Goal: Task Accomplishment & Management: Use online tool/utility

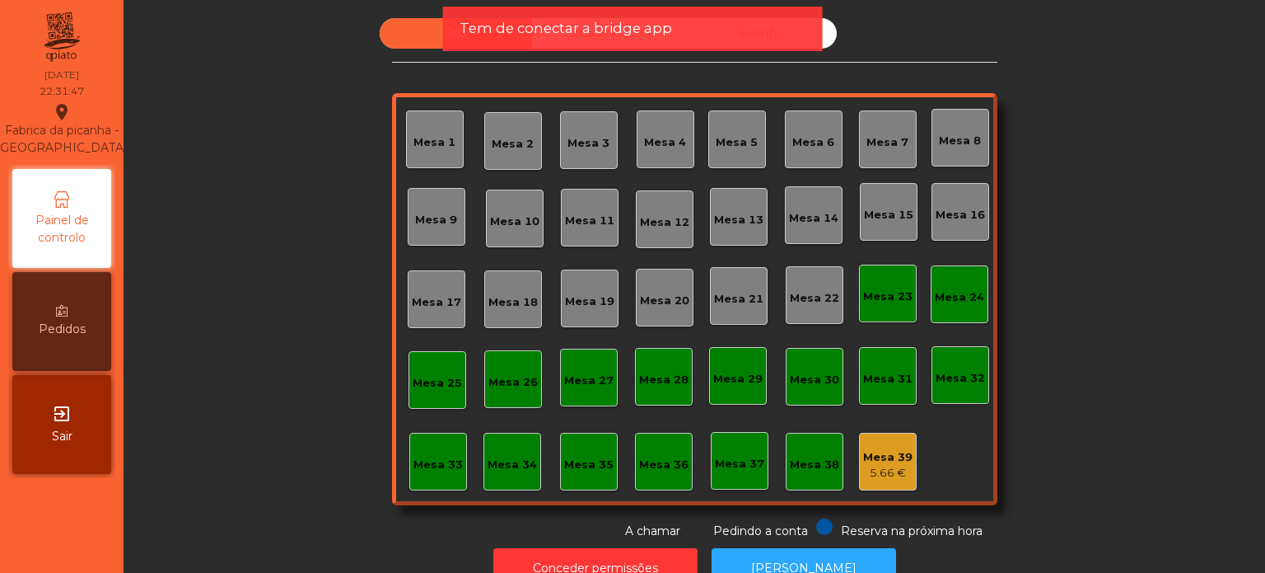
click at [890, 454] on div "Mesa 39" at bounding box center [887, 457] width 49 height 16
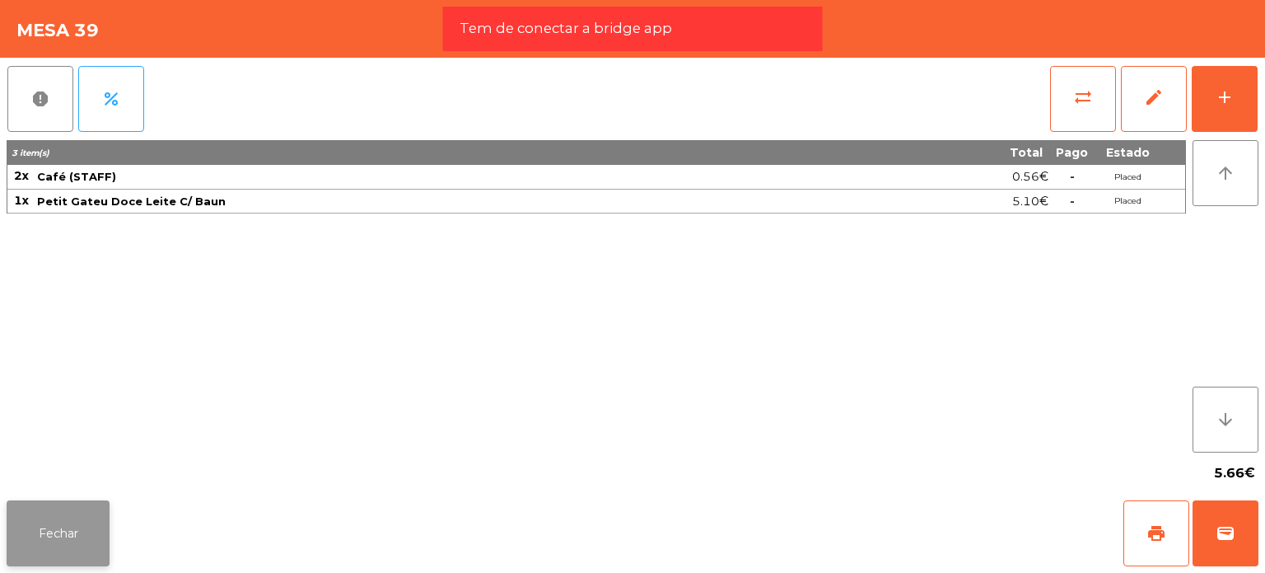
click at [40, 528] on button "Fechar" at bounding box center [58, 533] width 103 height 66
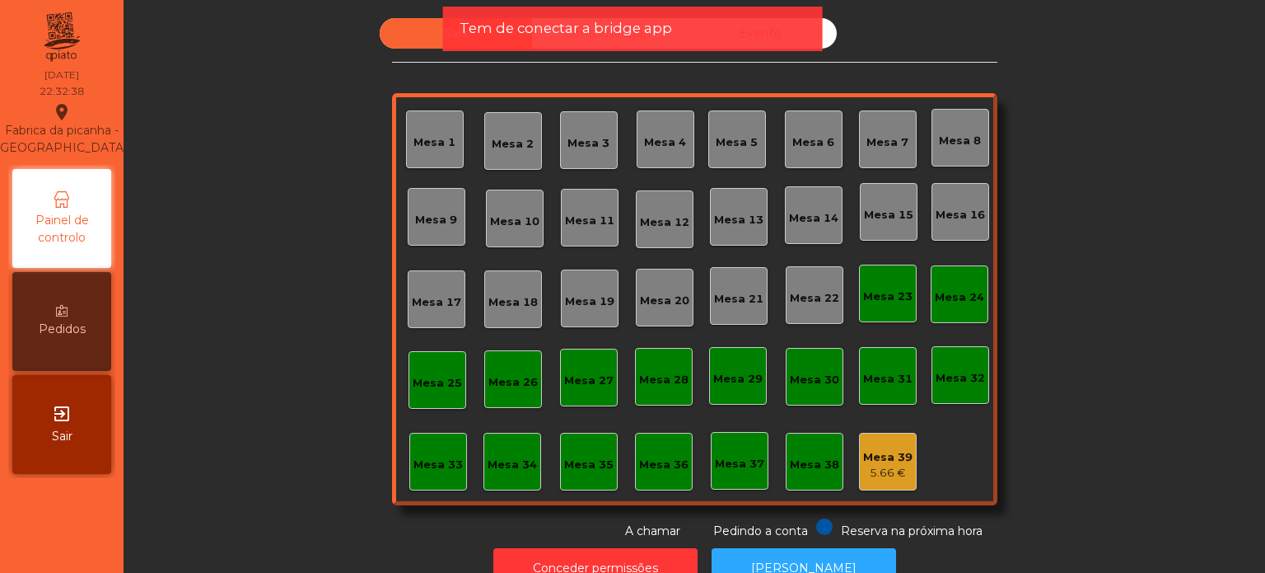
click at [880, 466] on div "5.66 €" at bounding box center [887, 473] width 49 height 16
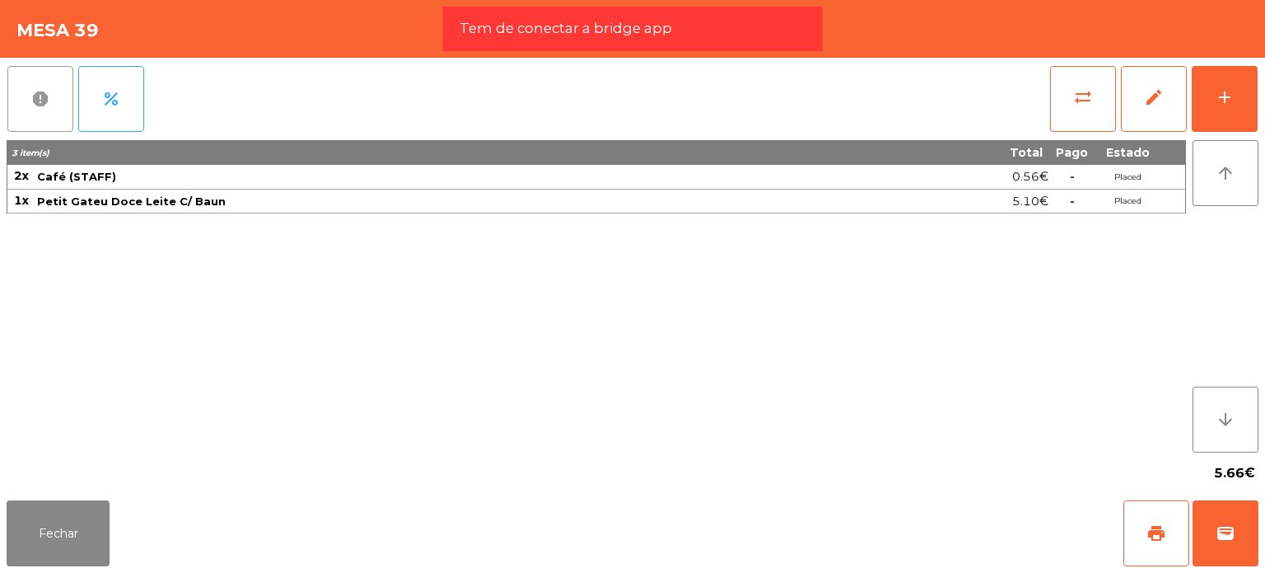
click at [24, 95] on button "report" at bounding box center [40, 99] width 66 height 66
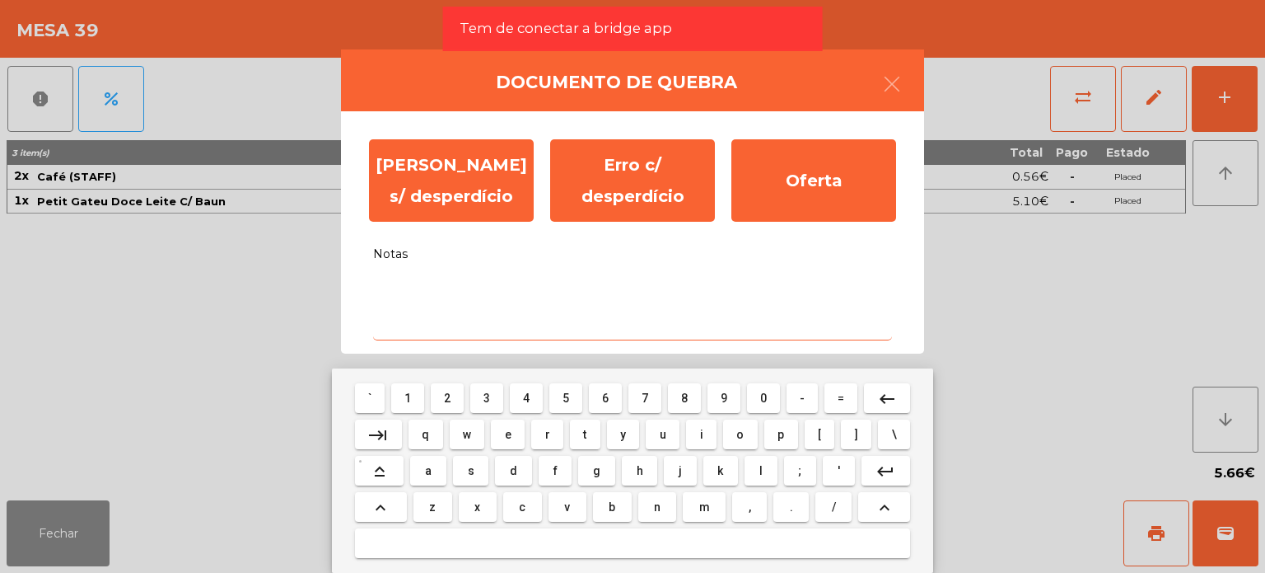
click at [412, 314] on textarea "Notas" at bounding box center [632, 306] width 519 height 68
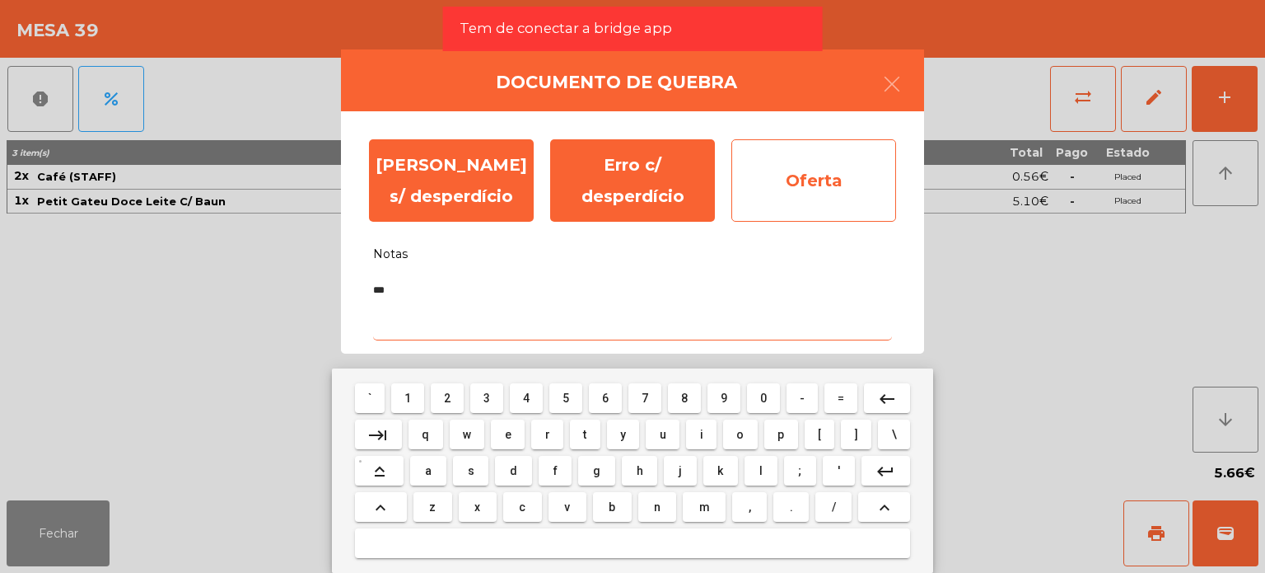
type textarea "***"
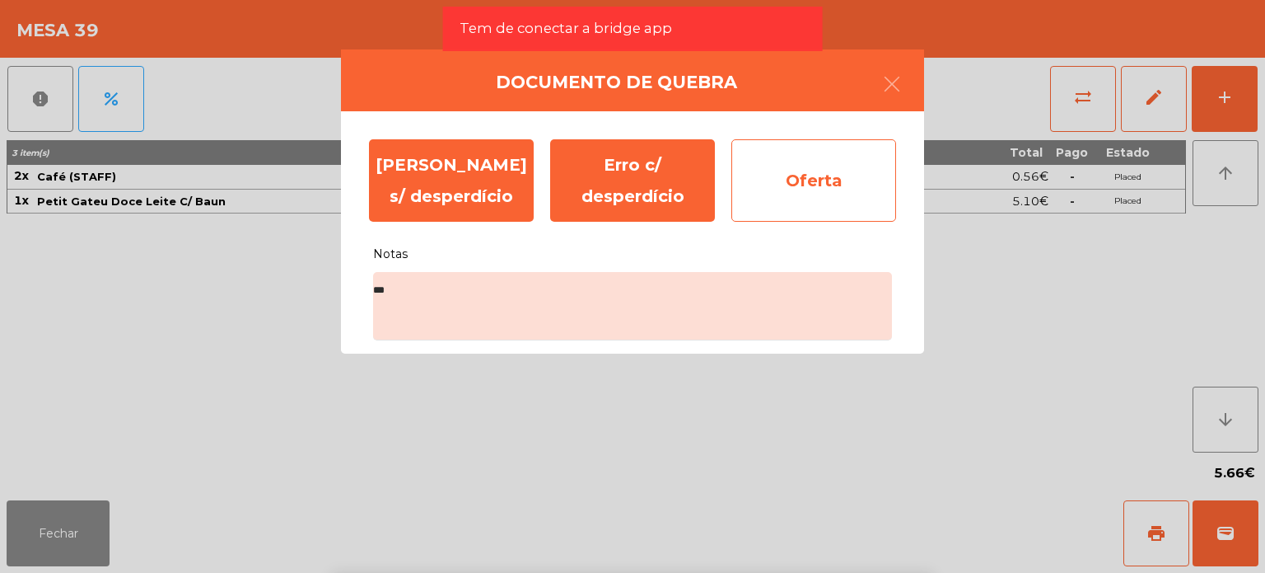
click at [828, 190] on div "Oferta" at bounding box center [814, 180] width 165 height 82
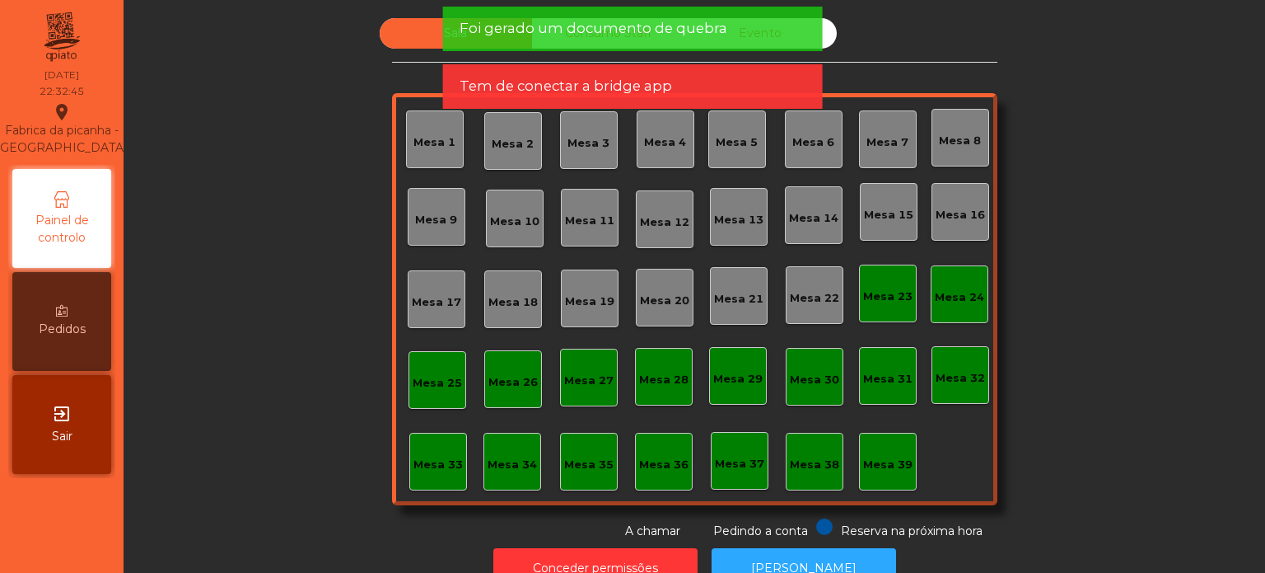
scroll to position [45, 0]
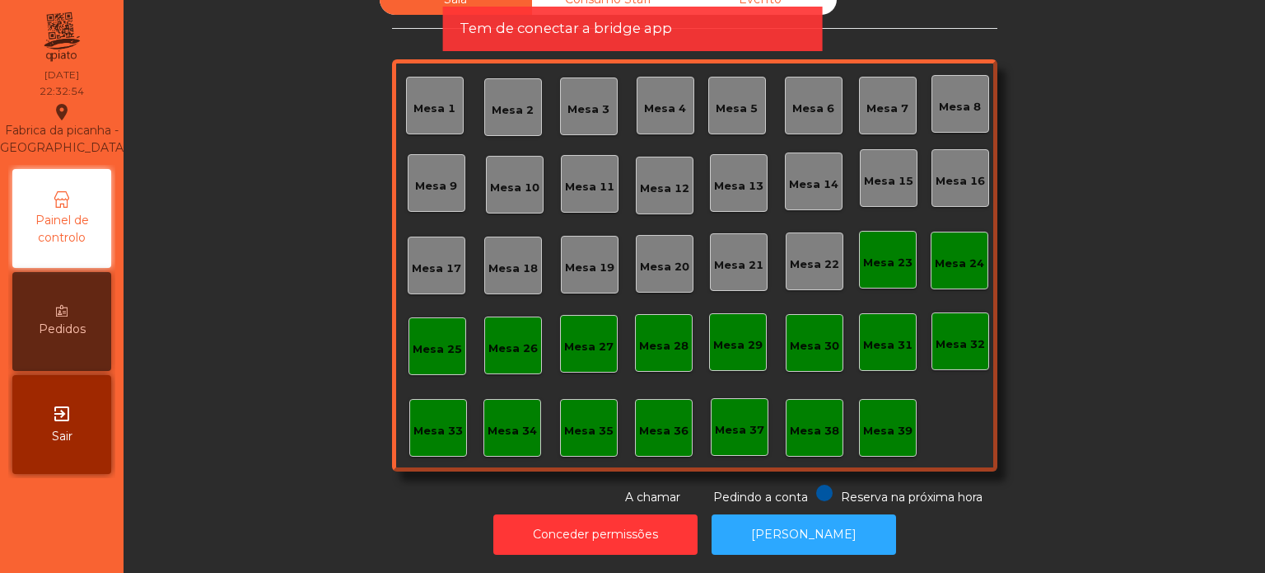
click at [633, 25] on span "Tem de conectar a bridge app" at bounding box center [566, 28] width 213 height 21
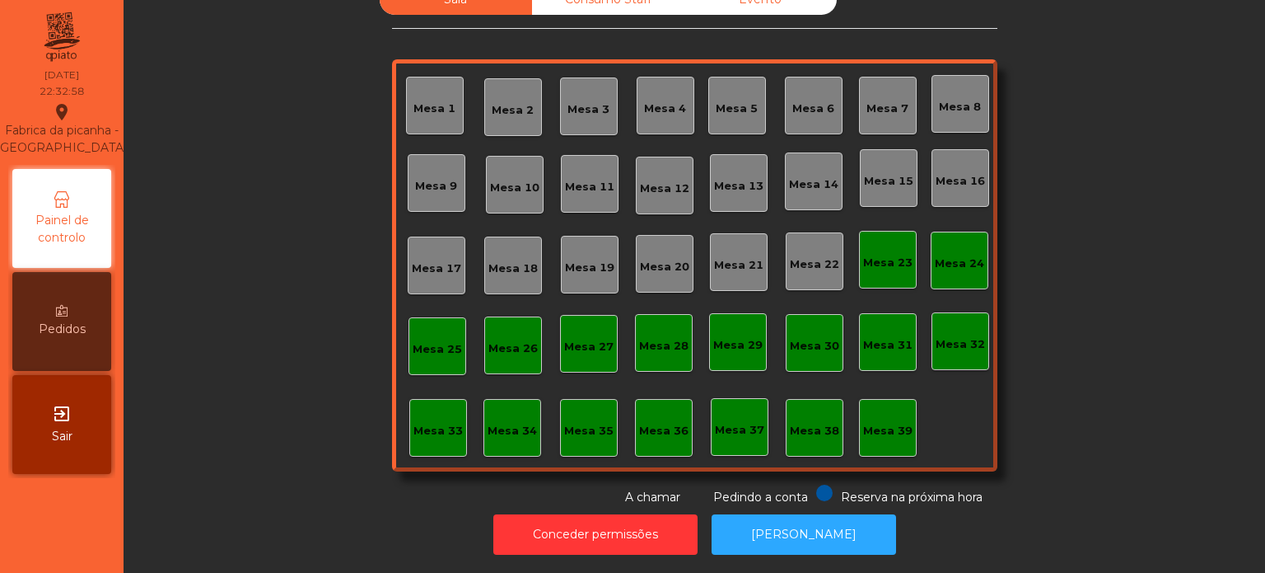
click at [635, 410] on div "Mesa 36" at bounding box center [664, 428] width 58 height 58
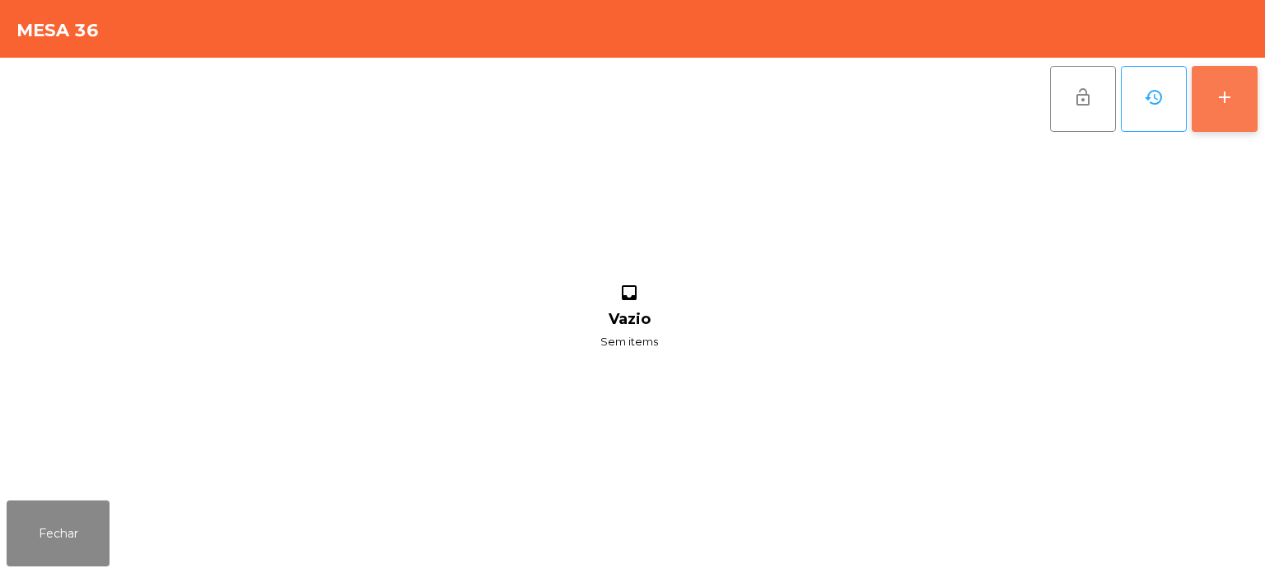
click at [1215, 96] on div "add" at bounding box center [1225, 97] width 20 height 20
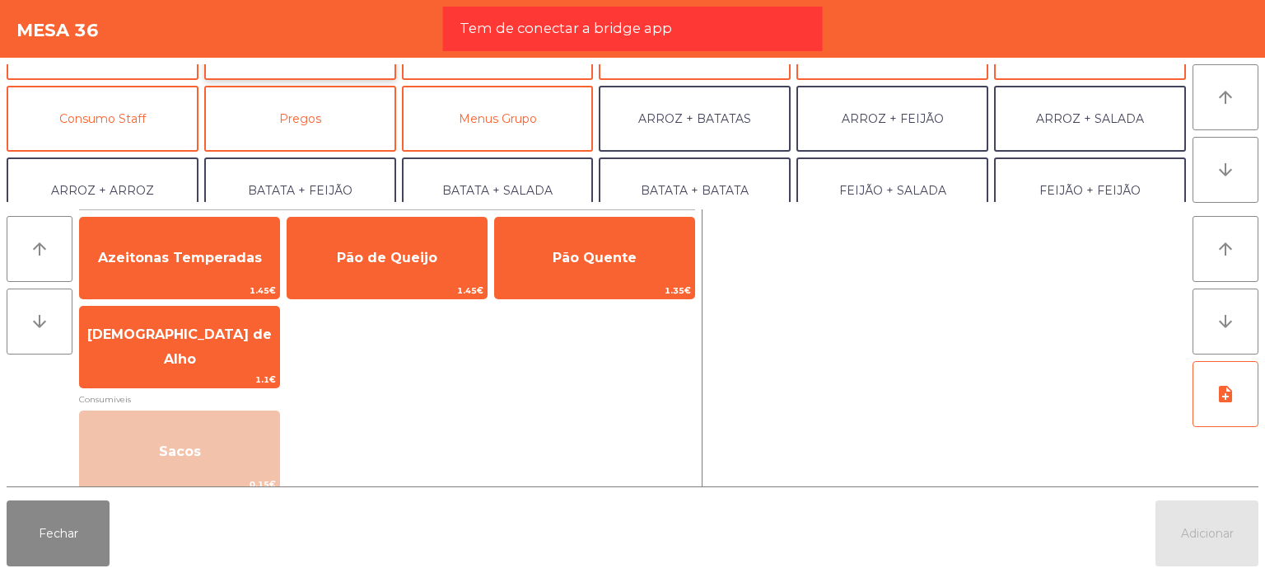
scroll to position [127, 0]
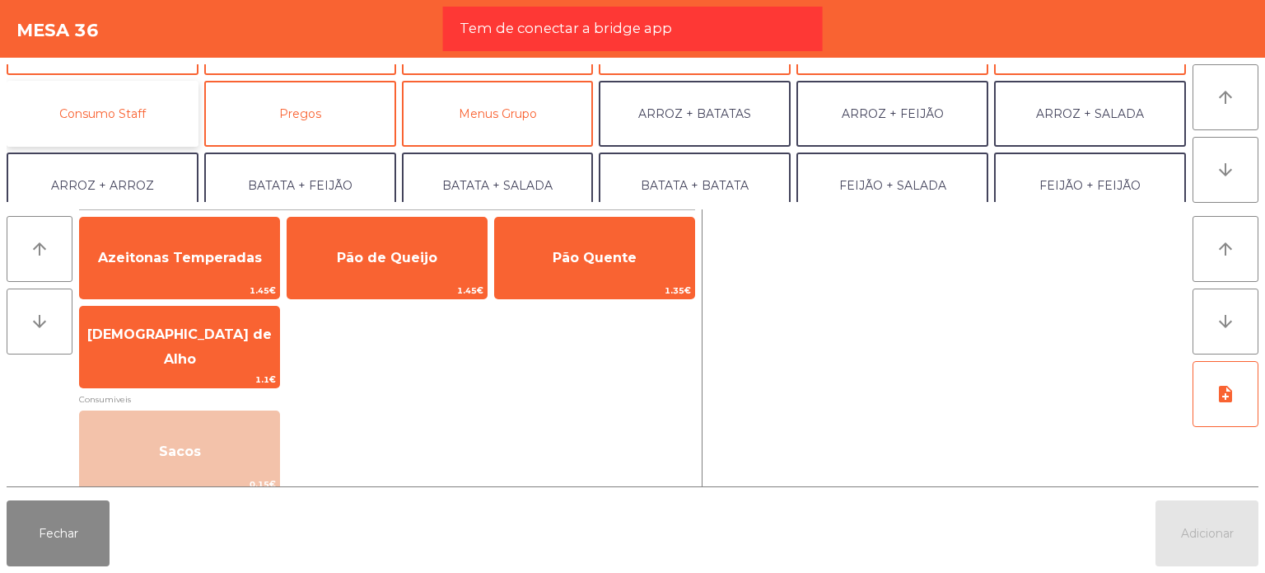
click at [130, 98] on button "Consumo Staff" at bounding box center [103, 114] width 192 height 66
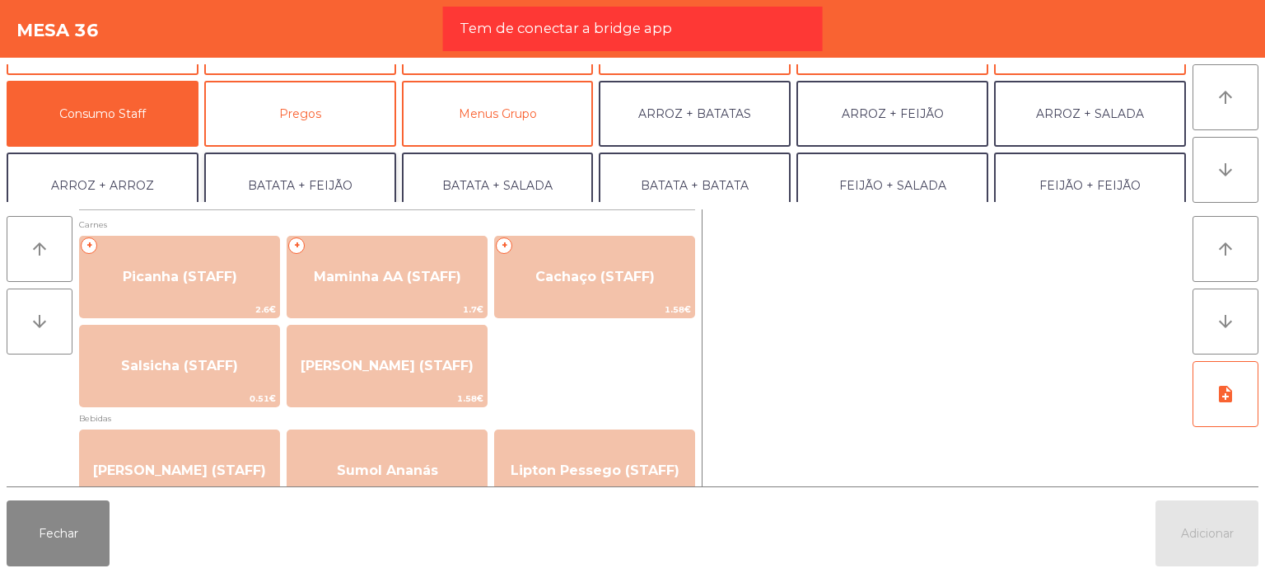
scroll to position [214, 0]
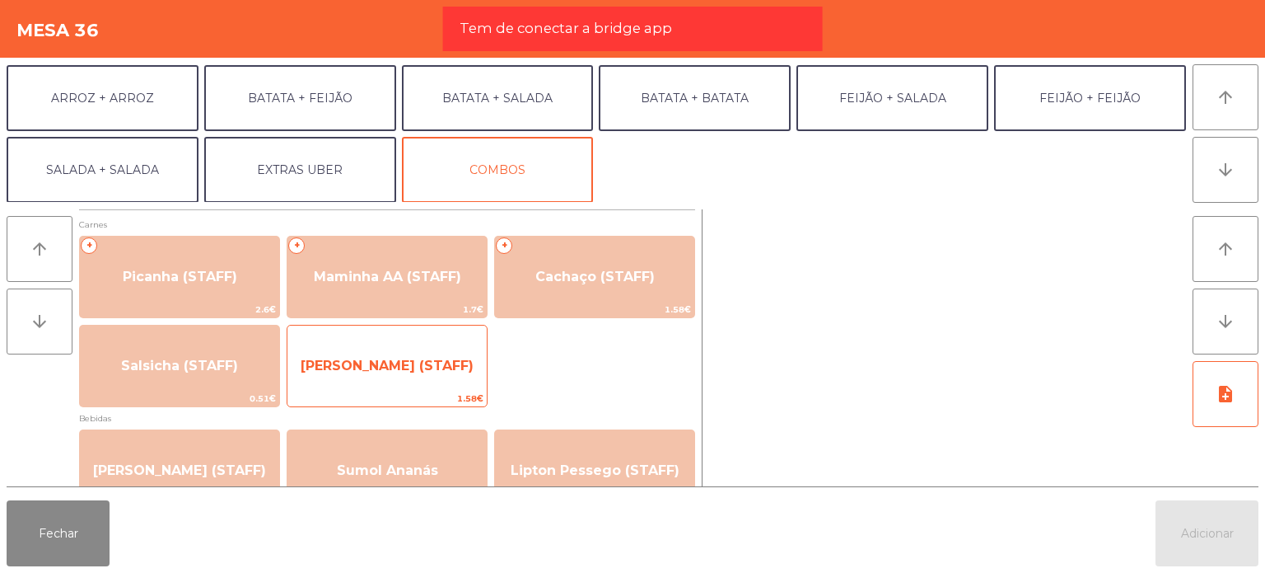
click at [445, 352] on span "[PERSON_NAME] (STAFF)" at bounding box center [387, 366] width 199 height 44
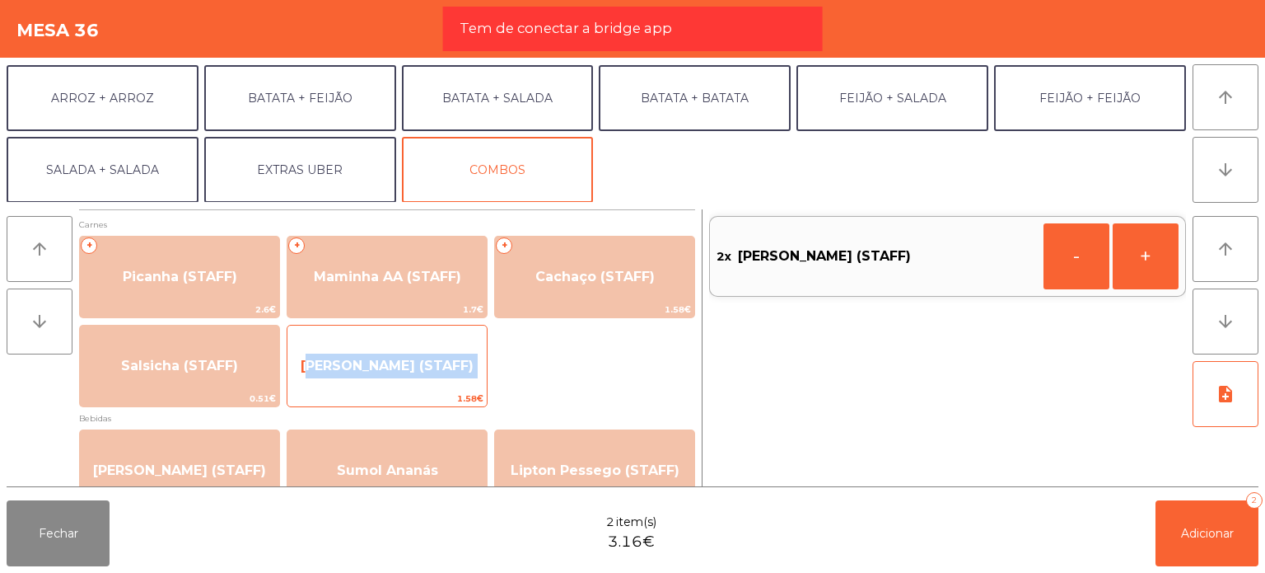
click at [445, 352] on span "[PERSON_NAME] (STAFF)" at bounding box center [387, 366] width 199 height 44
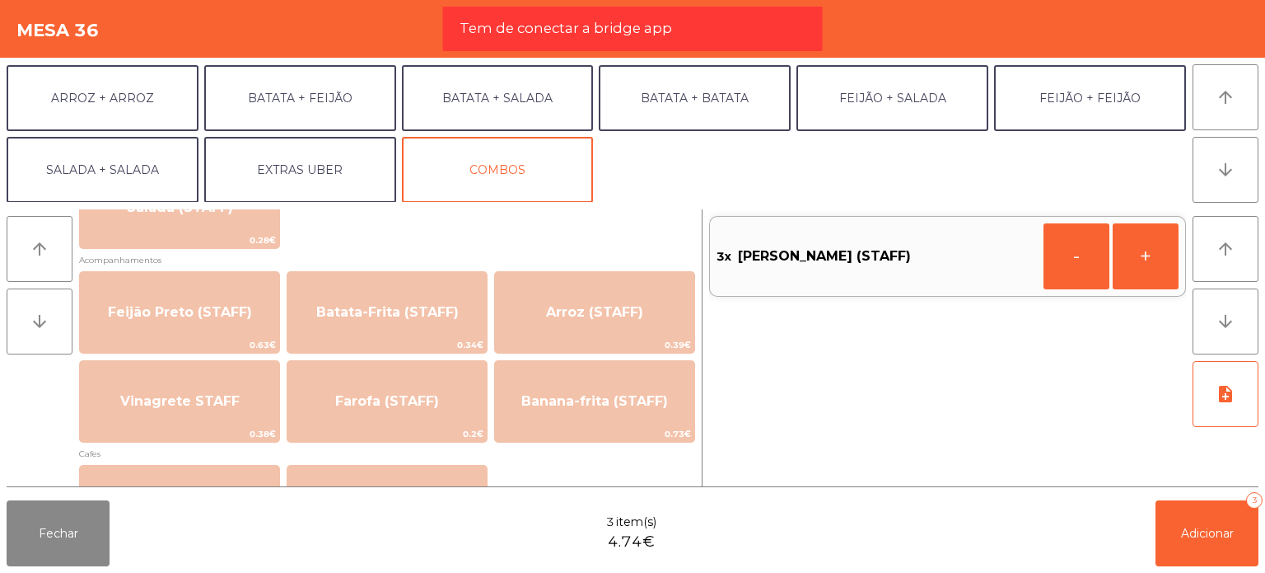
scroll to position [724, 0]
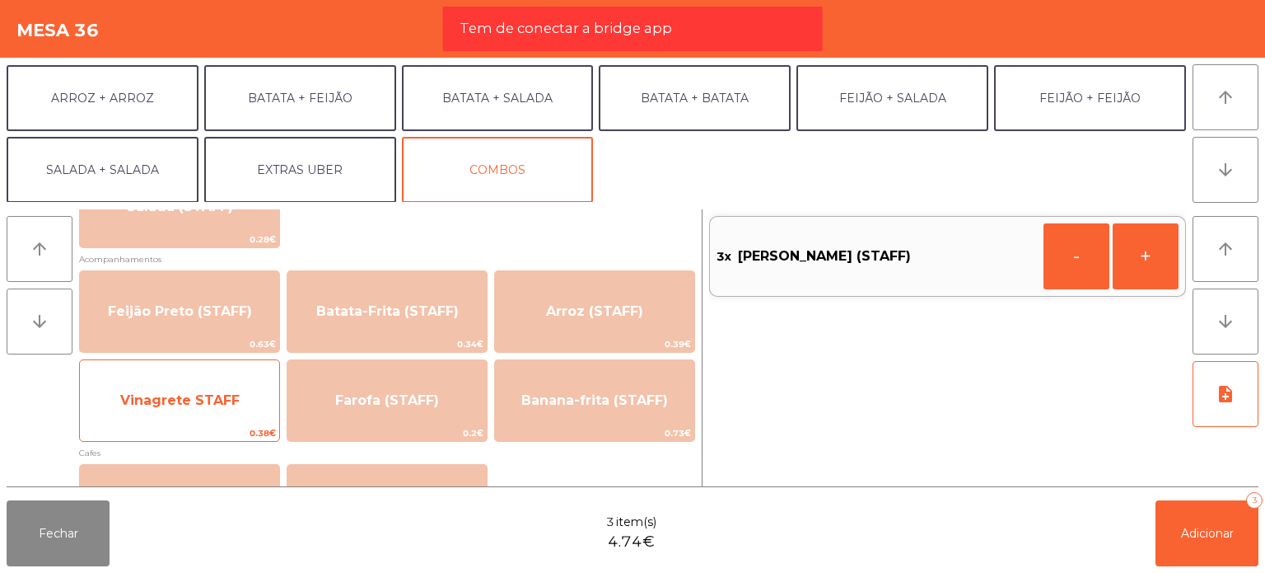
click at [258, 384] on span "Vinagrete STAFF" at bounding box center [179, 400] width 199 height 44
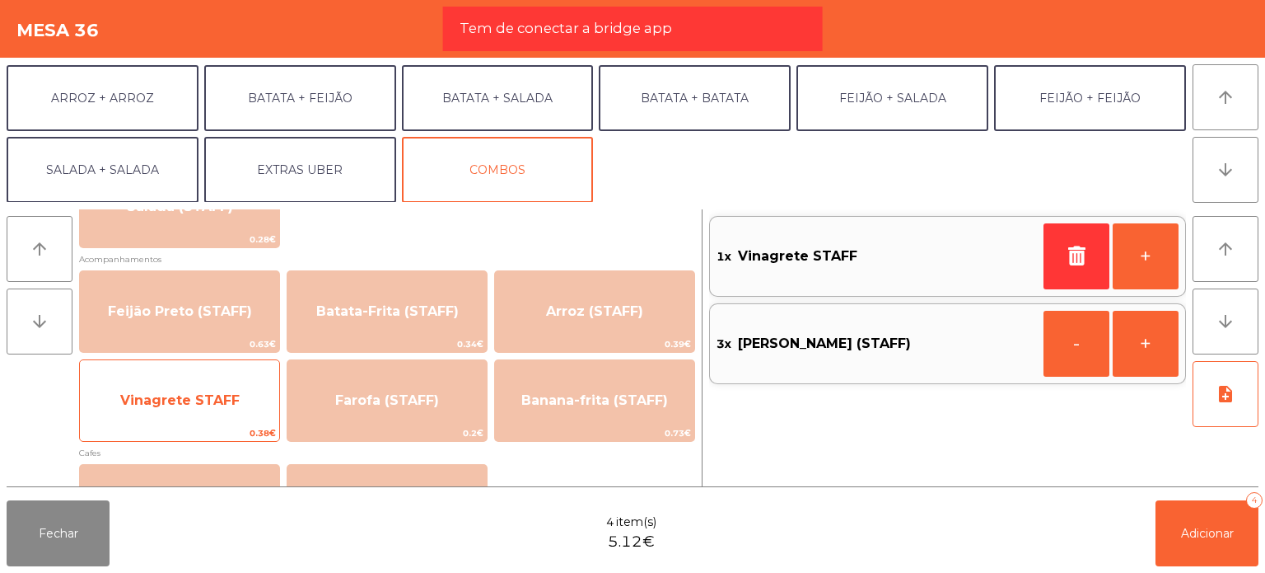
click at [258, 384] on span "Vinagrete STAFF" at bounding box center [179, 400] width 199 height 44
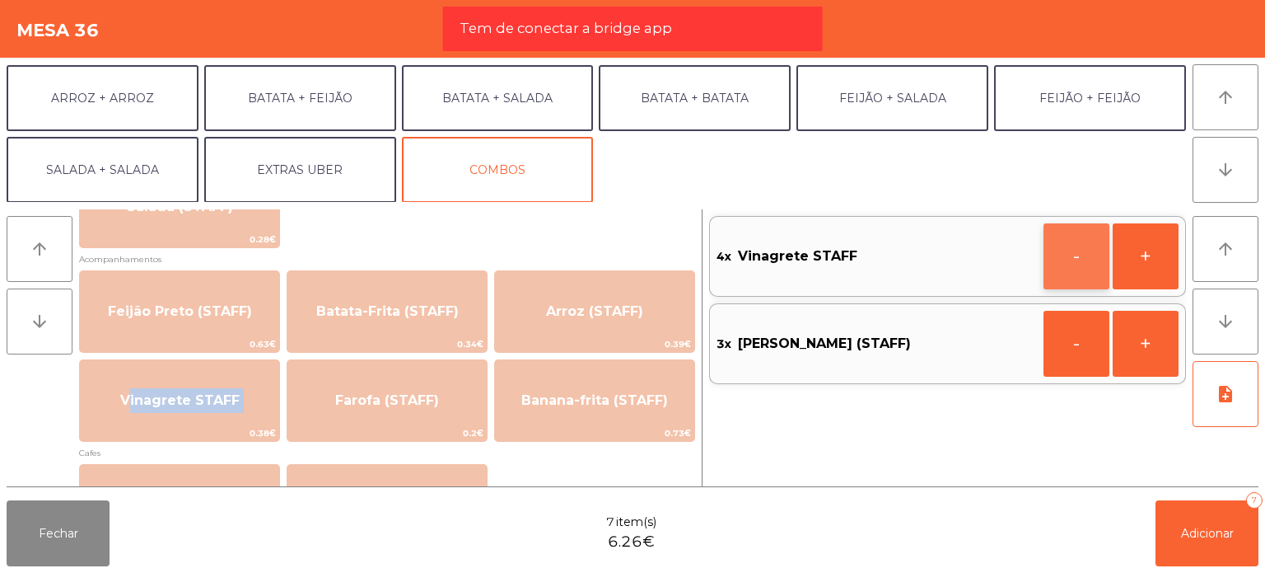
click at [1066, 254] on button "-" at bounding box center [1077, 256] width 66 height 66
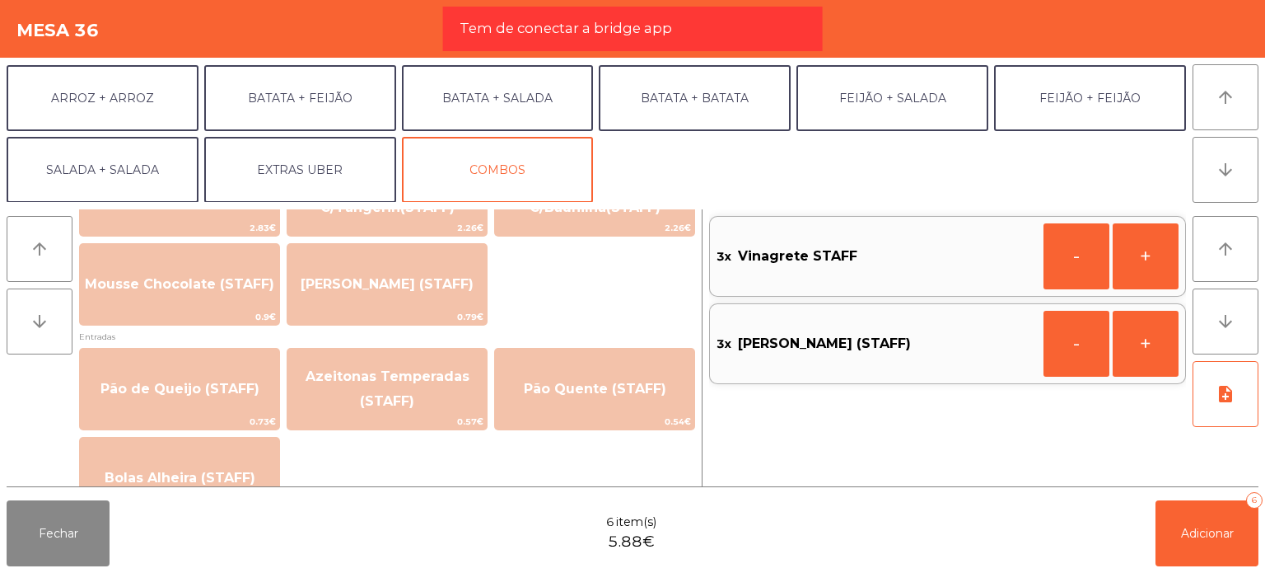
scroll to position [1457, 0]
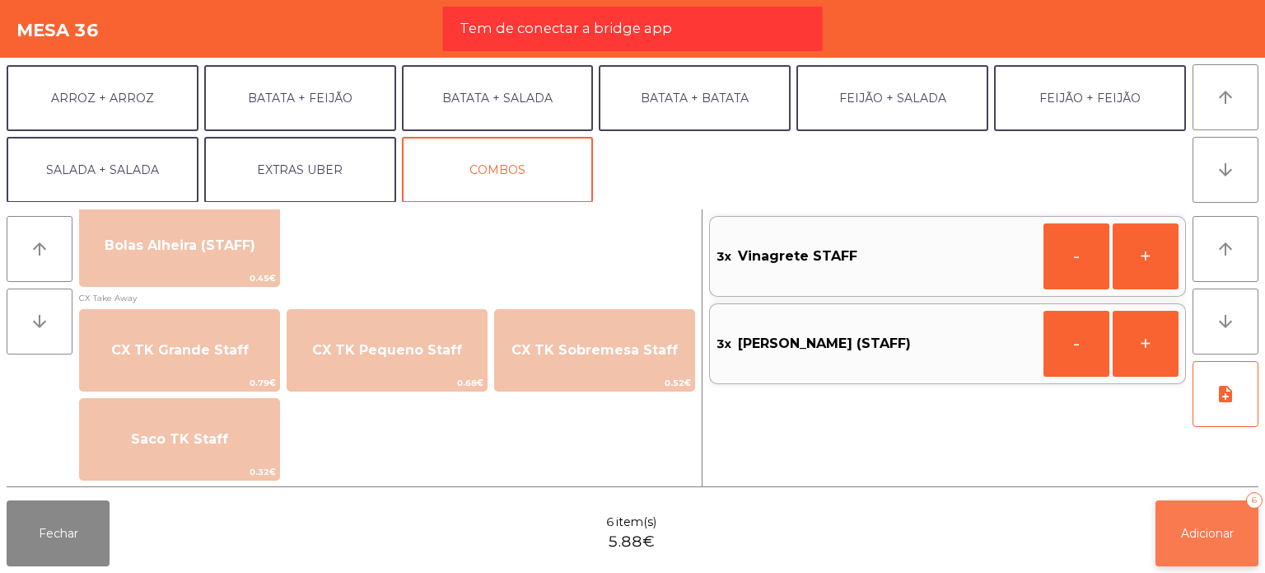
click at [1223, 522] on button "Adicionar 6" at bounding box center [1207, 533] width 103 height 66
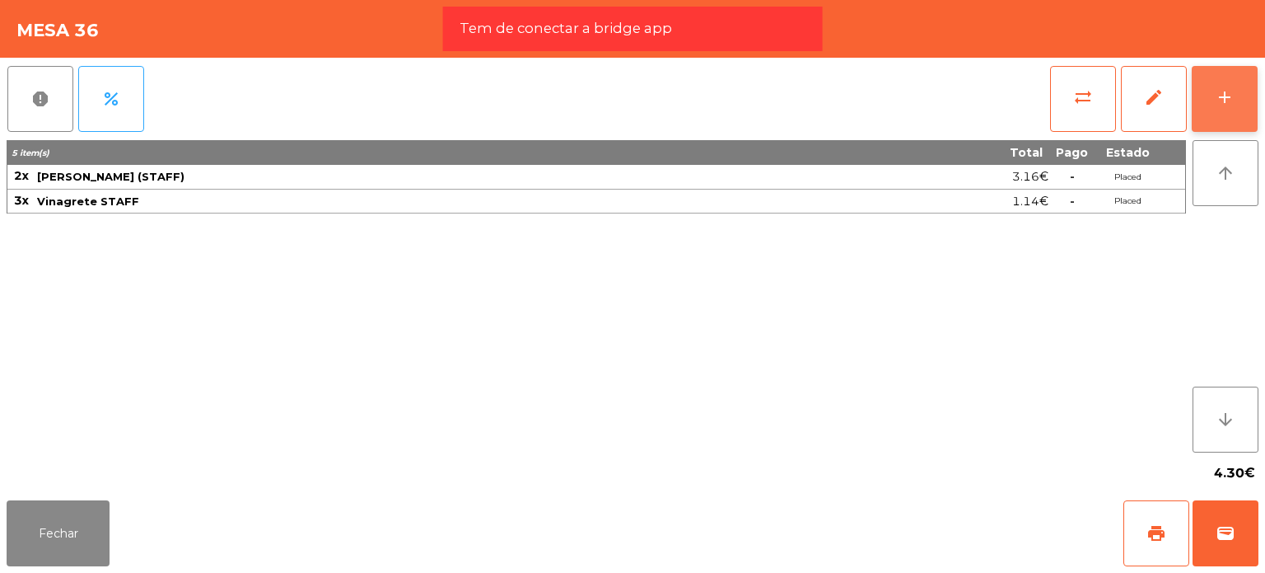
click at [1226, 68] on button "add" at bounding box center [1225, 99] width 66 height 66
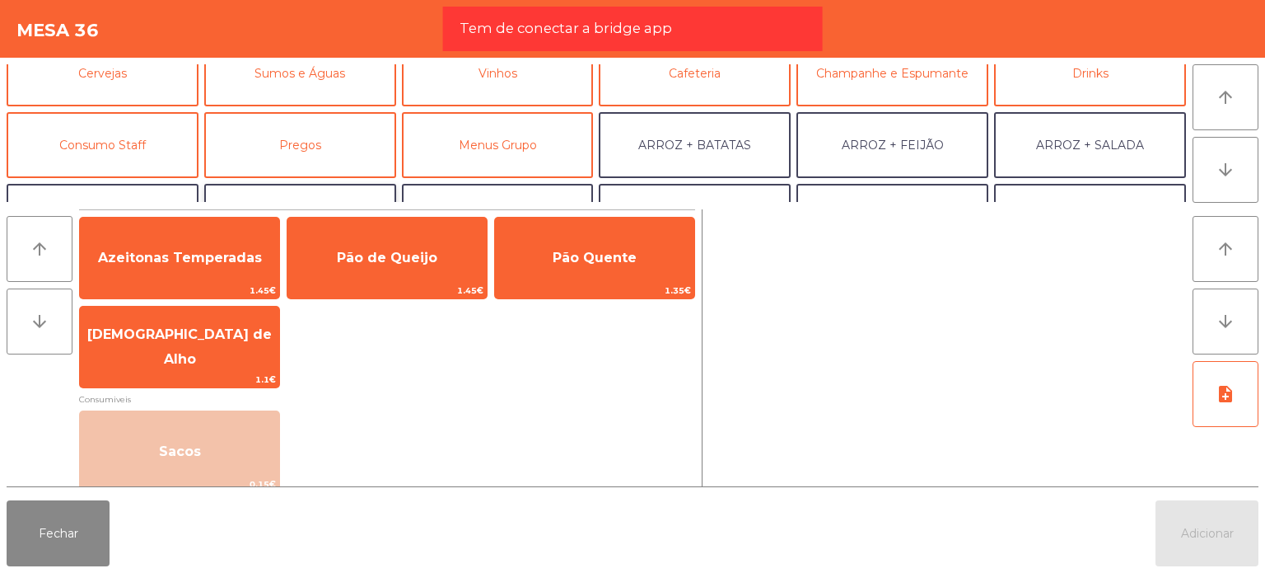
scroll to position [99, 0]
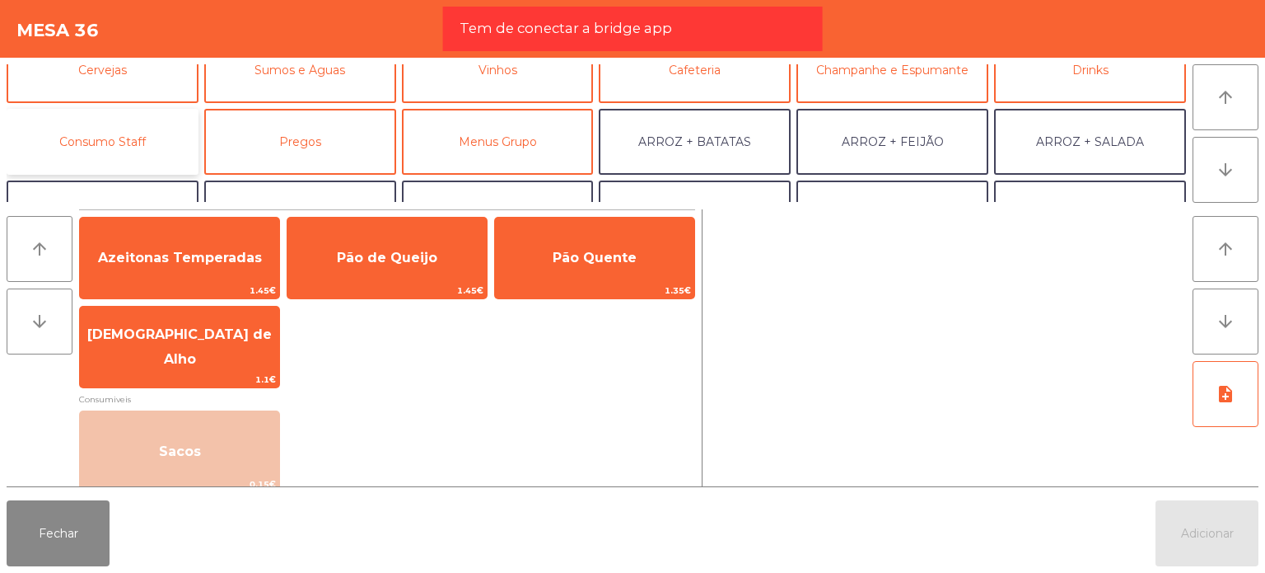
click at [149, 152] on button "Consumo Staff" at bounding box center [103, 142] width 192 height 66
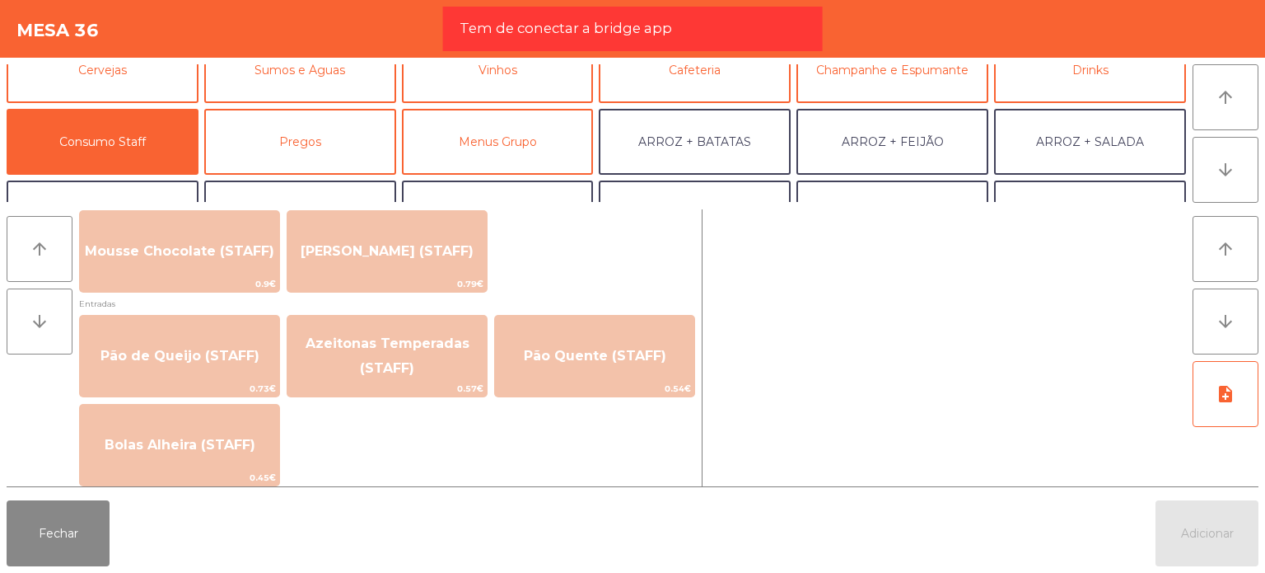
scroll to position [1457, 0]
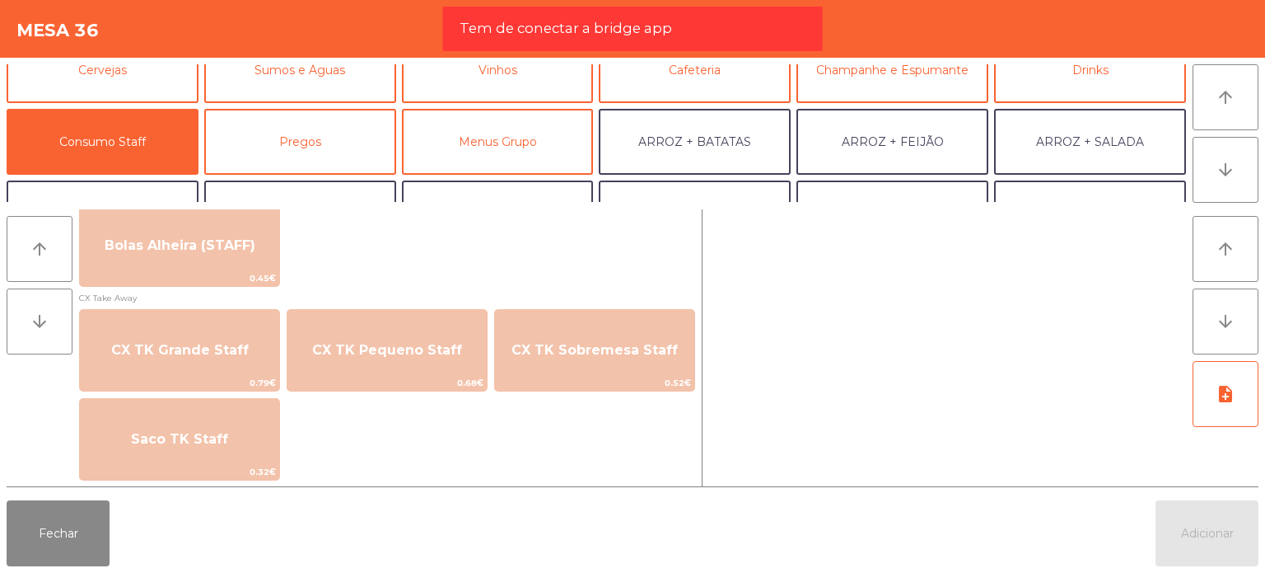
click at [436, 302] on span "CX Take Away" at bounding box center [387, 298] width 616 height 16
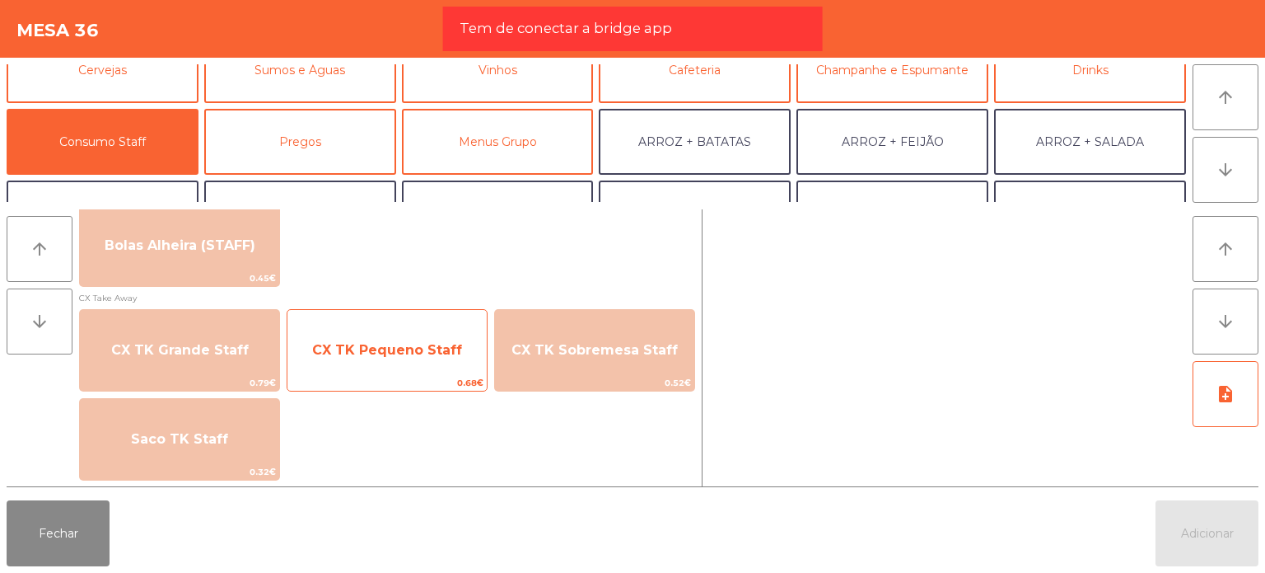
click at [428, 339] on span "CX TK Pequeno Staff" at bounding box center [387, 350] width 199 height 44
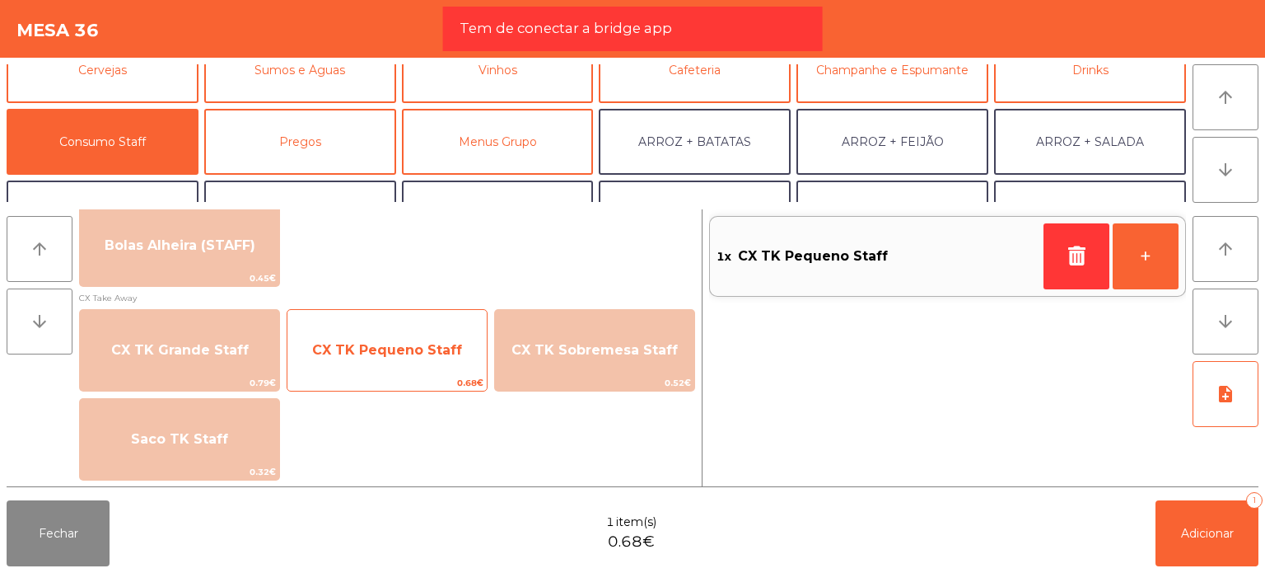
click at [428, 339] on span "CX TK Pequeno Staff" at bounding box center [387, 350] width 199 height 44
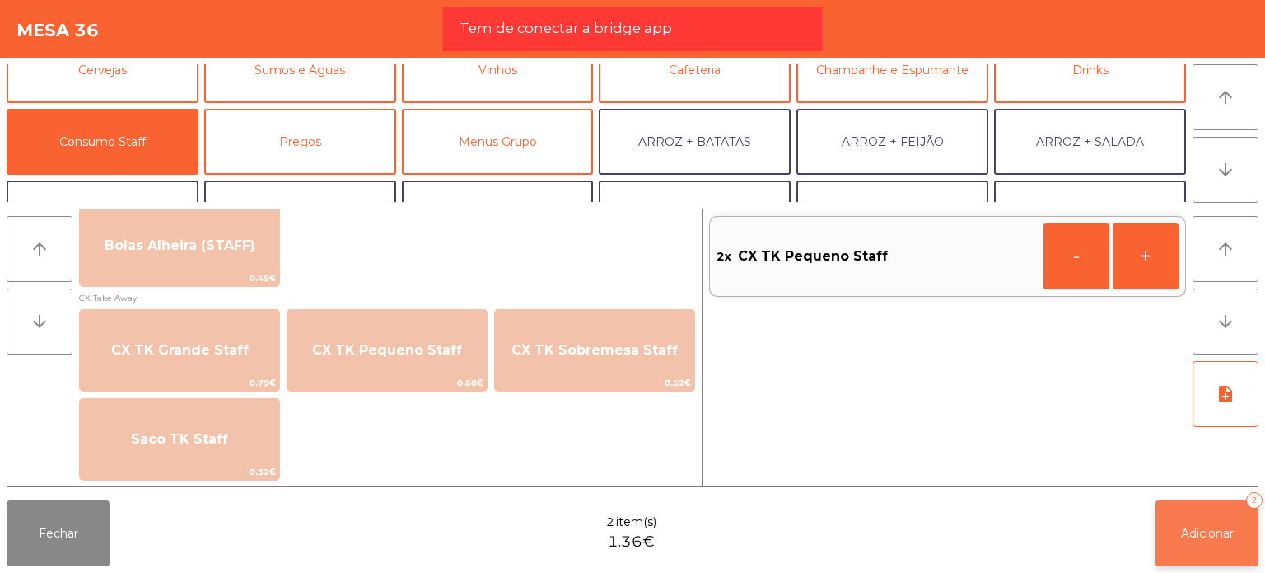
click at [1188, 527] on span "Adicionar" at bounding box center [1207, 533] width 53 height 15
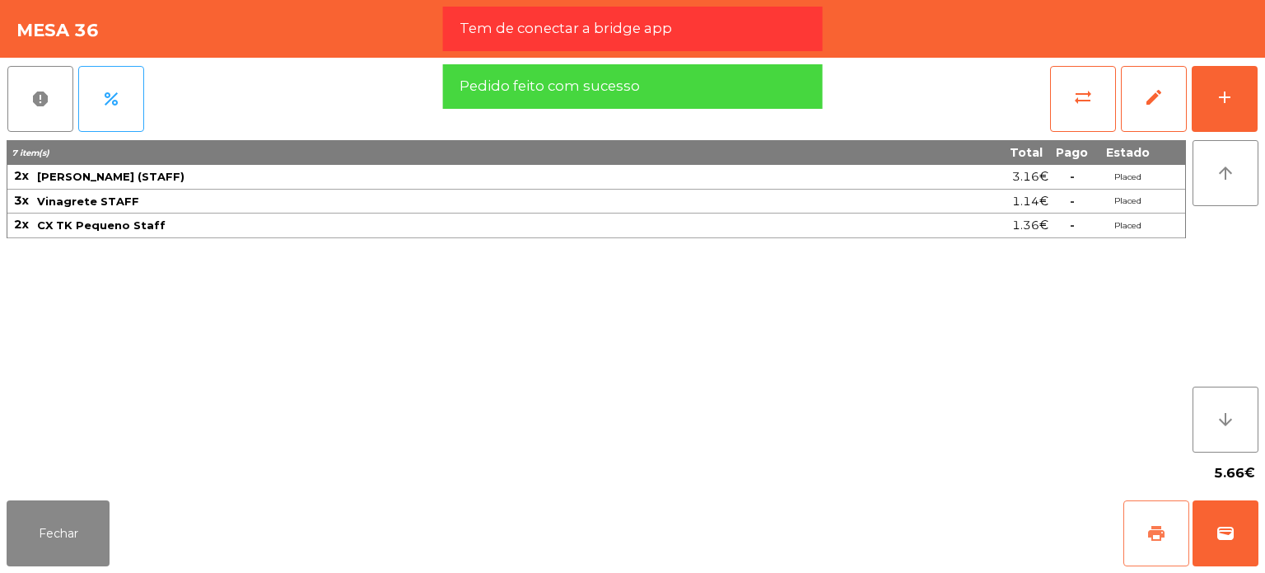
click at [1167, 520] on button "print" at bounding box center [1157, 533] width 66 height 66
